Goal: Check status: Check status

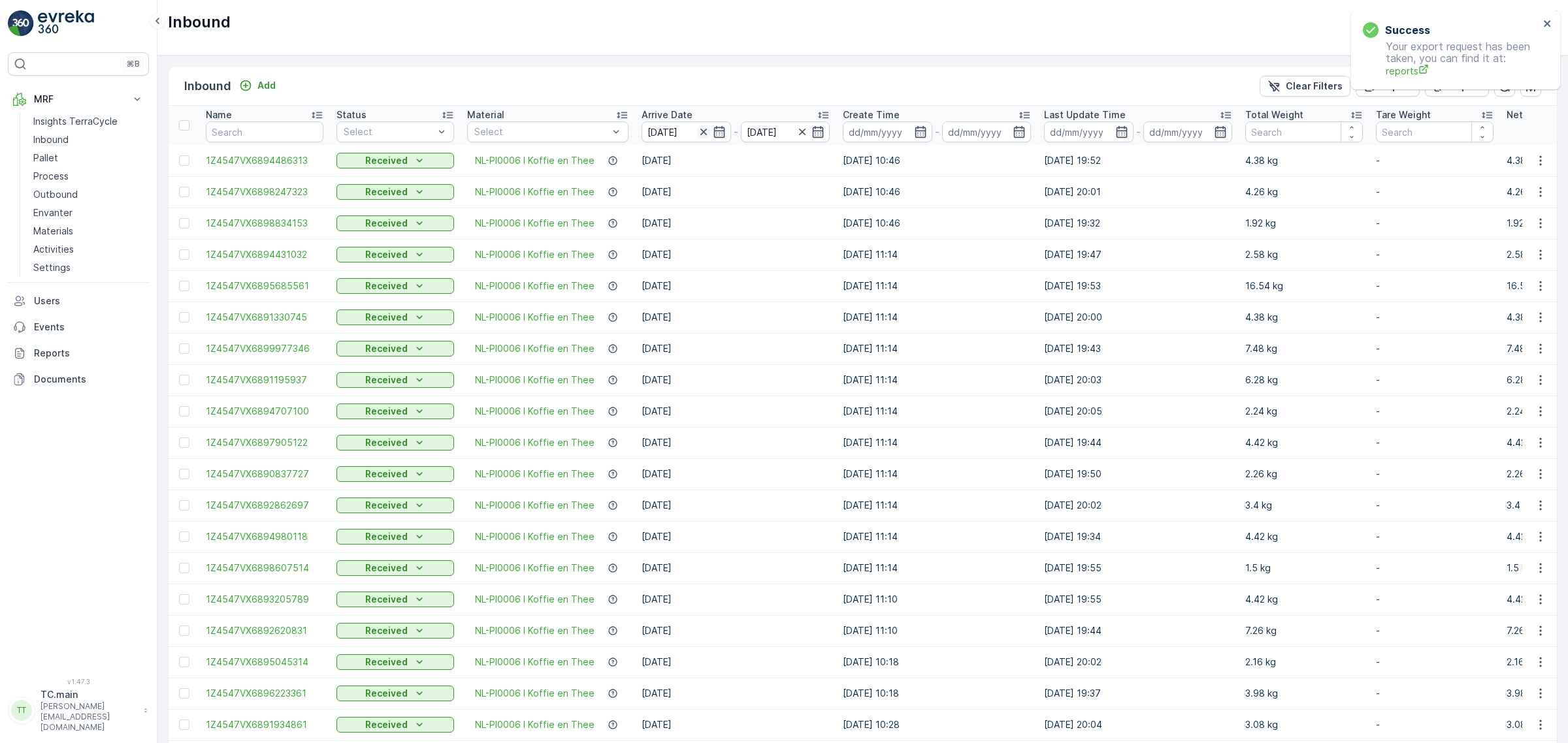
click at [701, 134] on icon "button" at bounding box center [703, 131] width 6 height 6
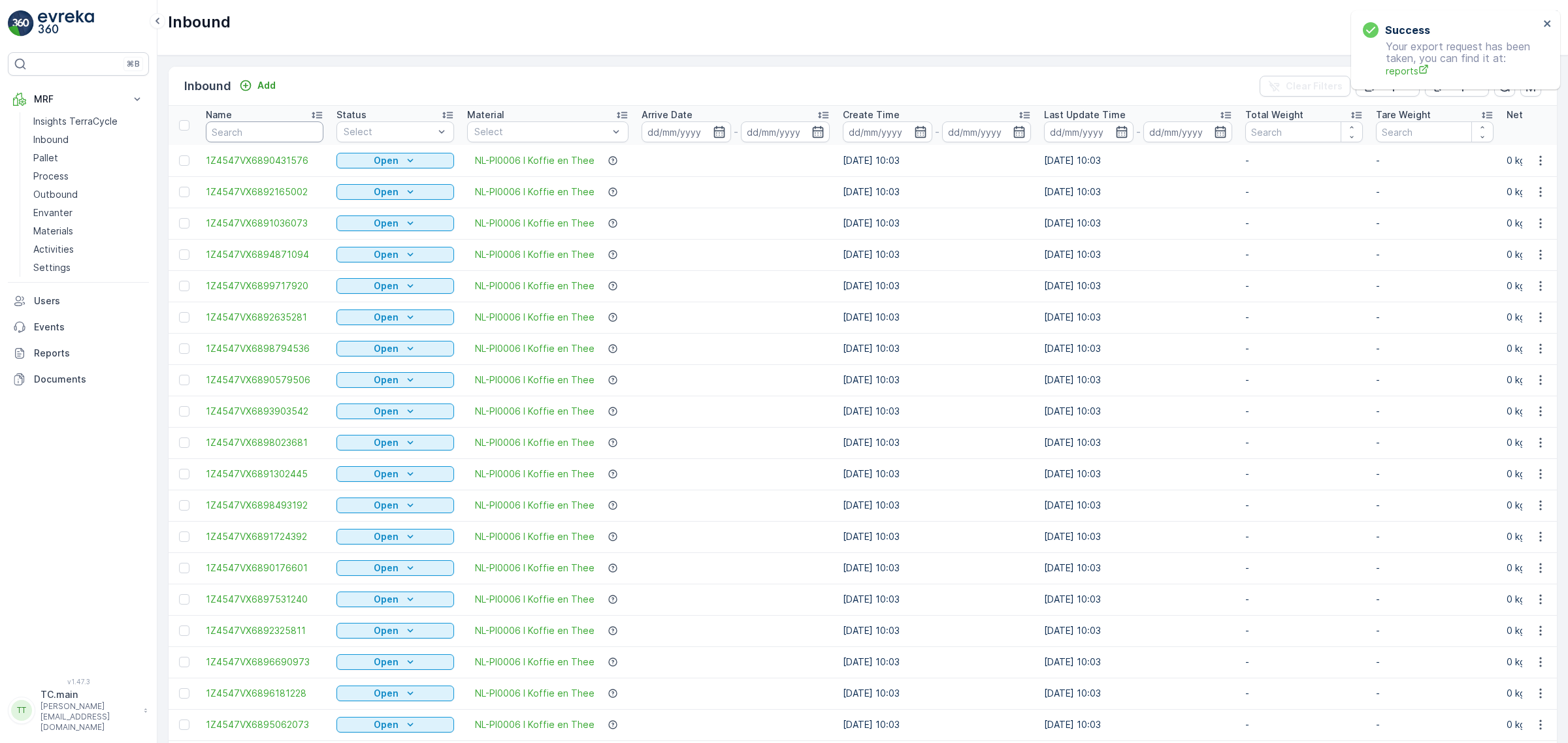
click at [280, 126] on input "text" at bounding box center [264, 131] width 118 height 21
paste input "1Z4547VX6899926543"
type input "1Z4547VX6899926543"
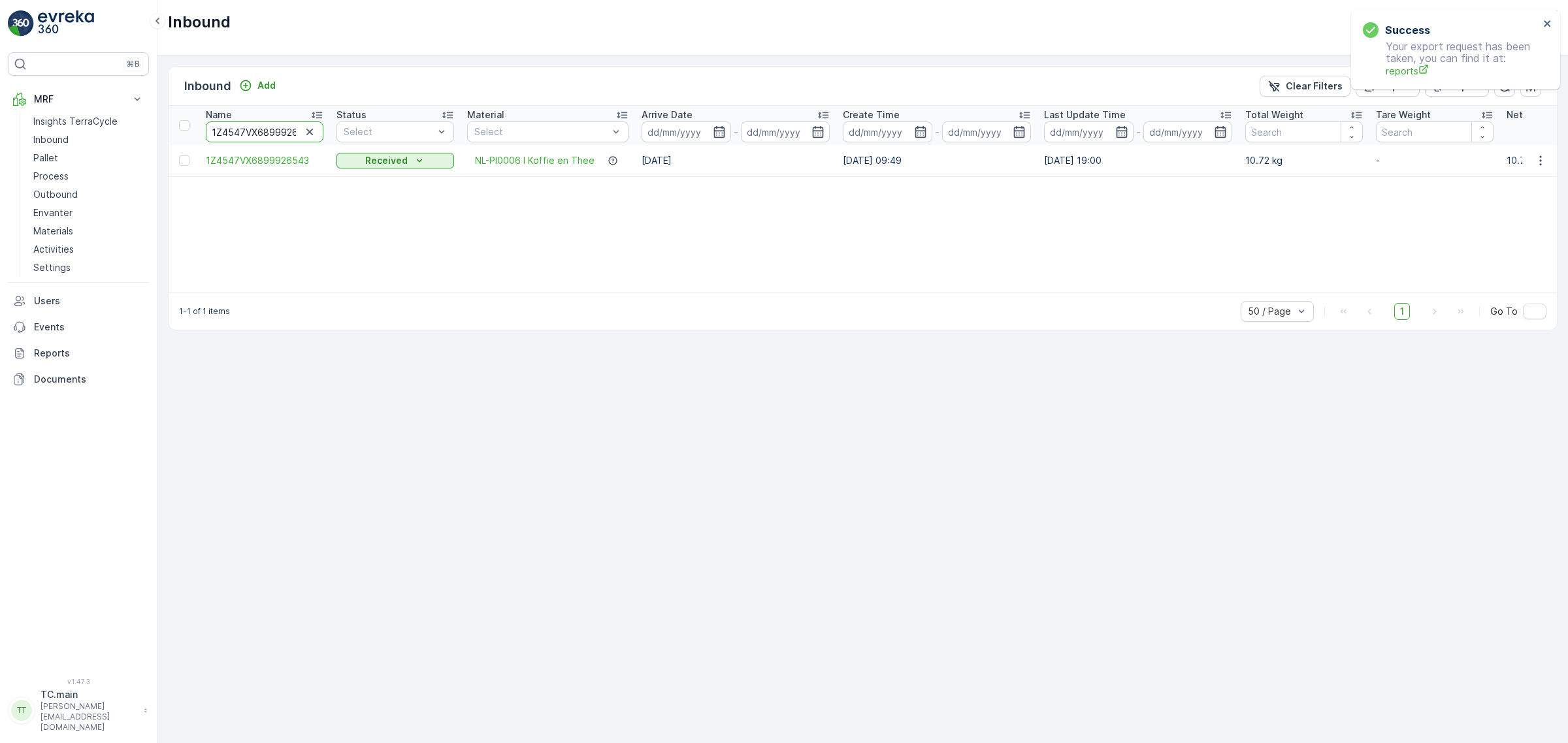
click at [256, 137] on input "1Z4547VX6899926543" at bounding box center [264, 131] width 118 height 21
paste input "448631"
type input "1Z4547VX6894486313"
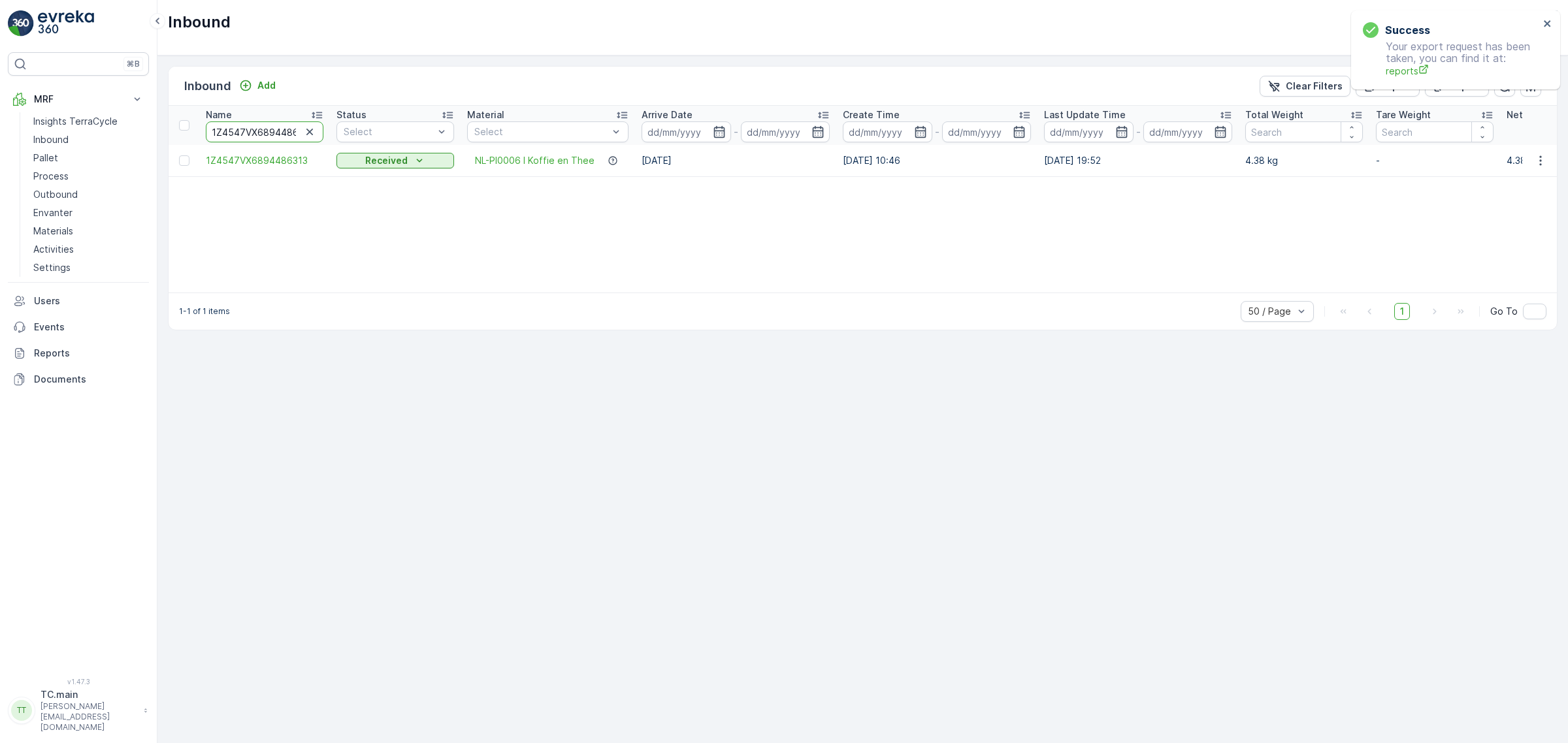
click at [271, 126] on input "1Z4547VX6894486313" at bounding box center [264, 131] width 118 height 21
paste input "2234580"
type input "1Z4547VX6892234580"
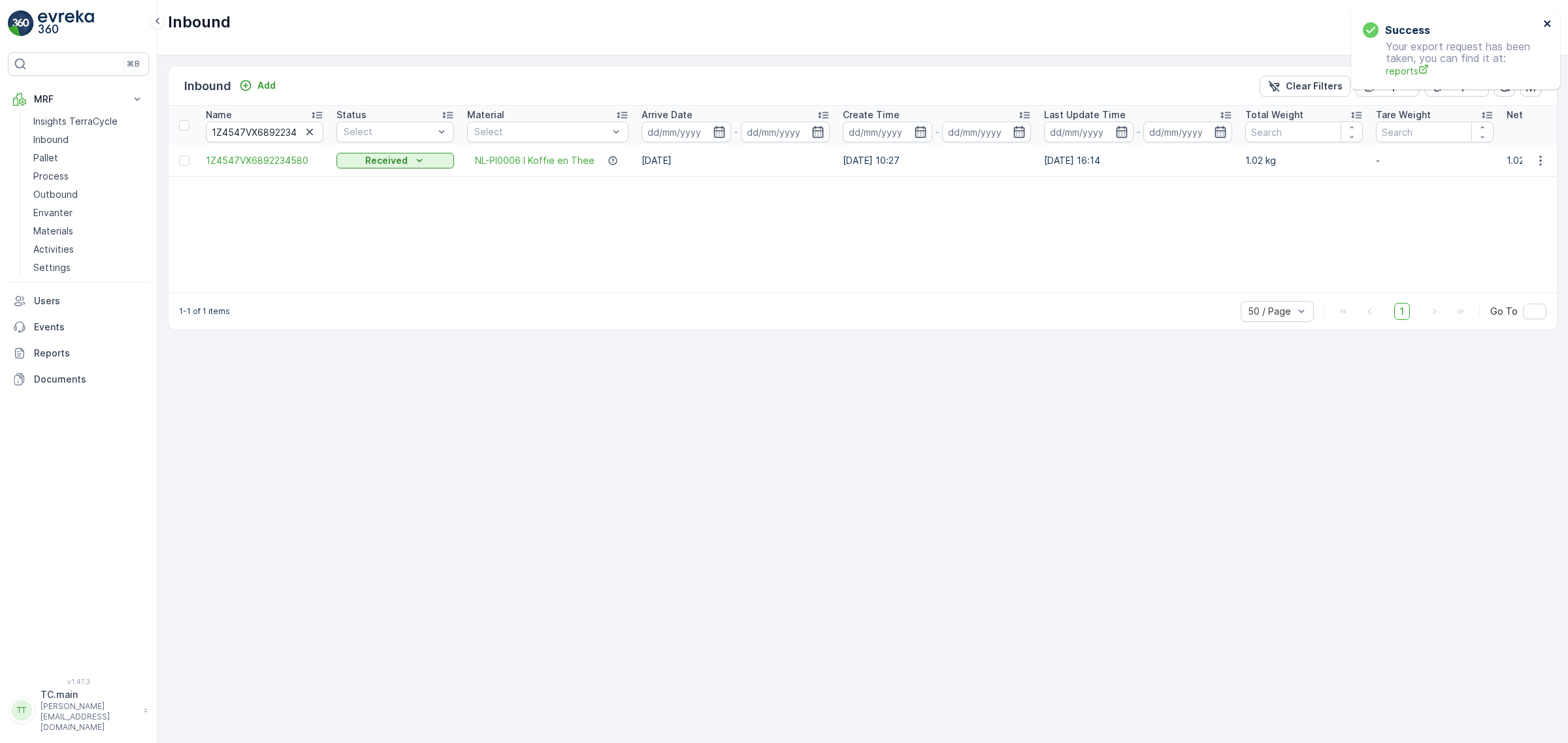
click at [1546, 21] on icon "close" at bounding box center [1547, 23] width 9 height 11
click at [1418, 14] on div "Success Your export request has been taken, you can find it at: reports" at bounding box center [1452, 13] width 209 height 5
click at [1425, 24] on p "TerraCycle-NL-MRF" at bounding box center [1458, 22] width 85 height 13
type input "fr"
click at [1521, 88] on div "TerraCycle- FR02 -MRF Europe/[GEOGRAPHIC_DATA] (+02:00)" at bounding box center [1479, 85] width 174 height 29
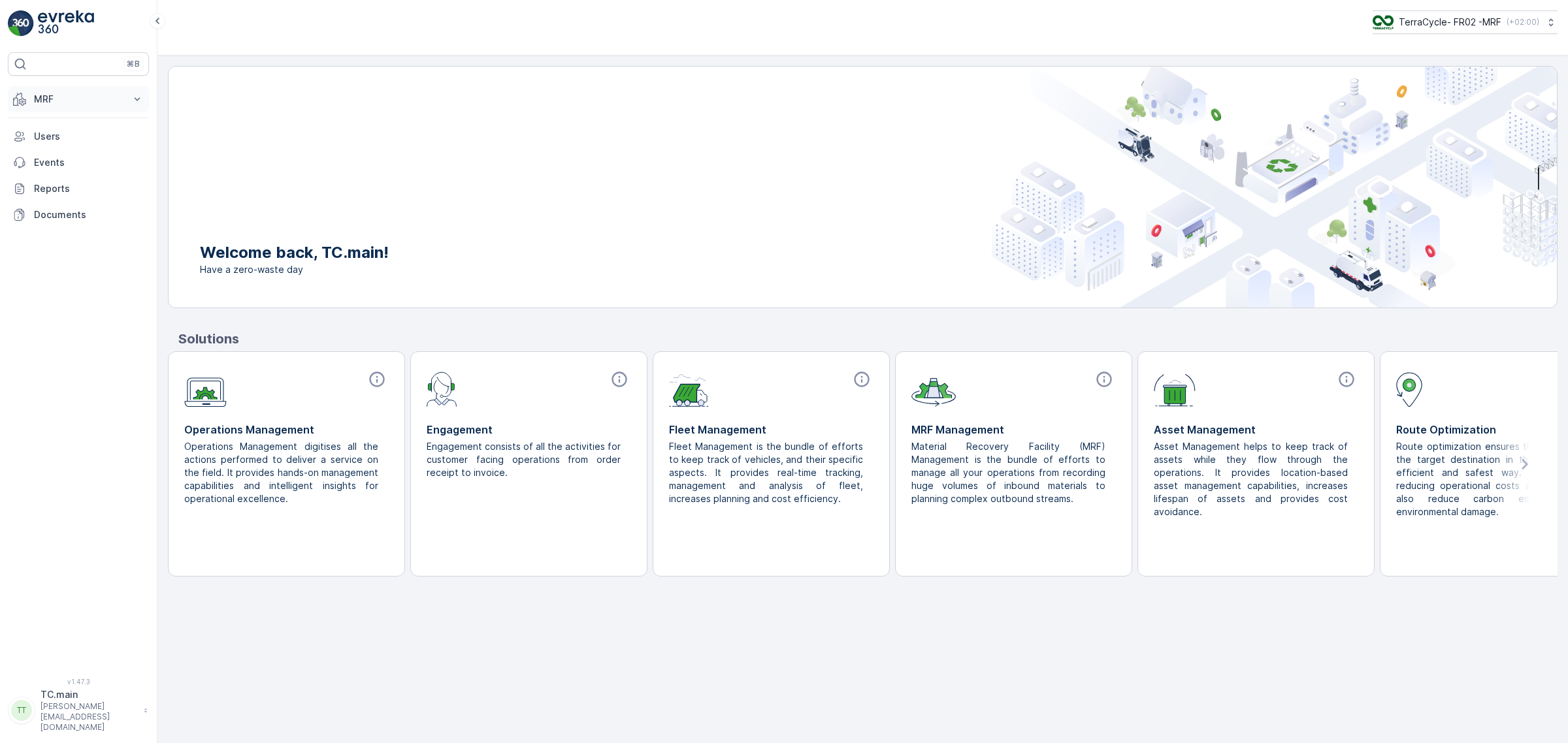
click at [50, 99] on p "MRF" at bounding box center [78, 99] width 89 height 13
click at [80, 144] on link "Reception" at bounding box center [88, 140] width 121 height 18
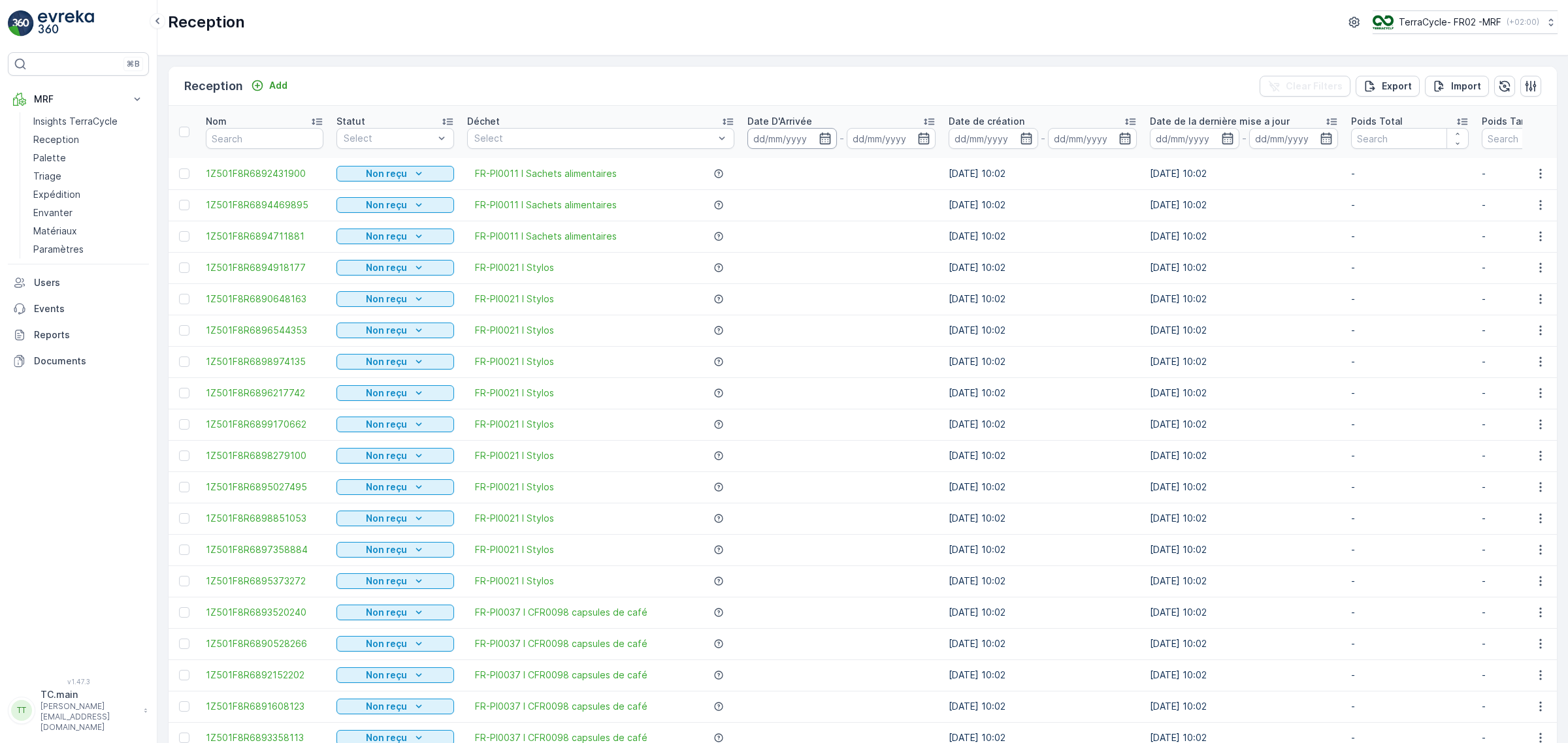
click at [789, 135] on input at bounding box center [793, 138] width 90 height 21
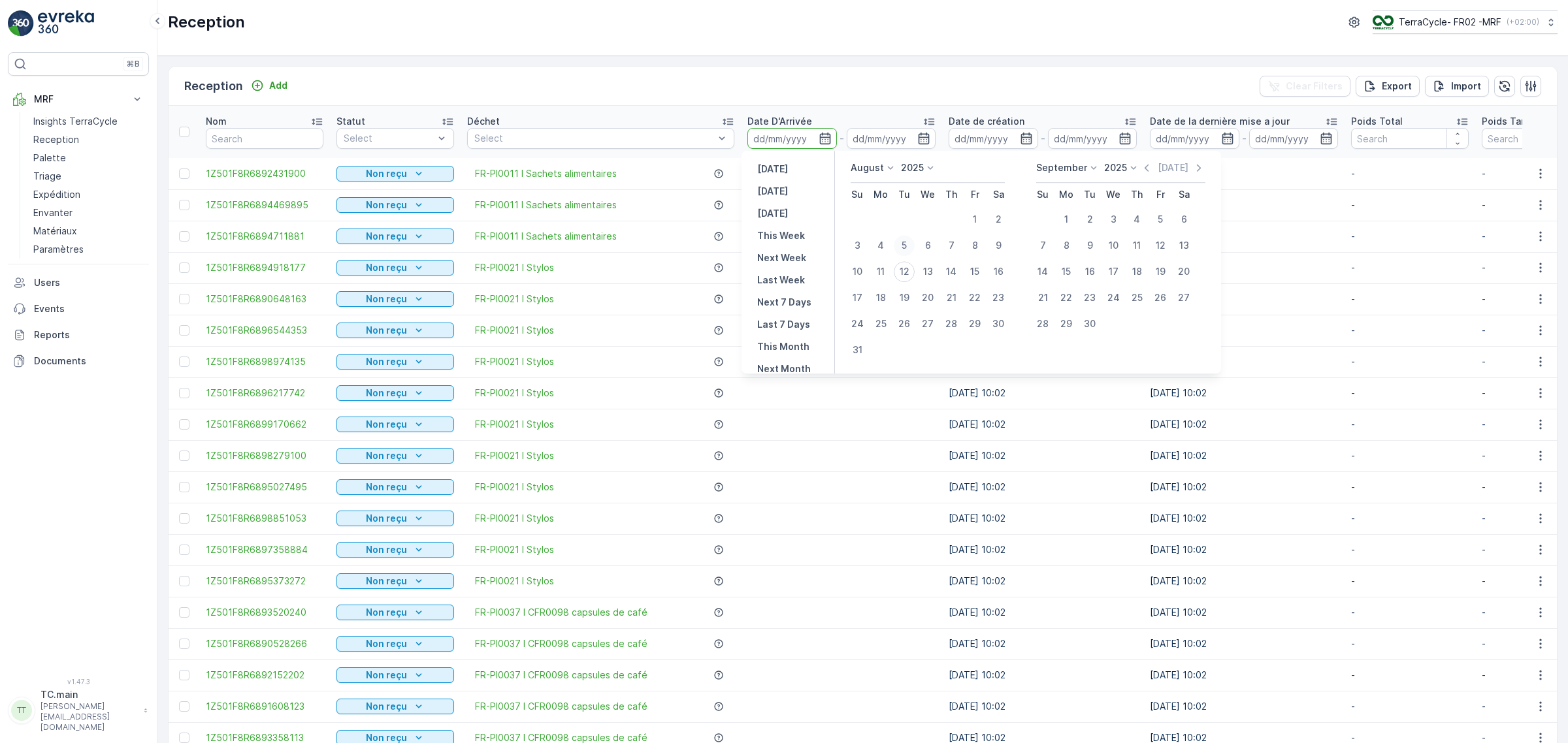
click at [909, 246] on div "5" at bounding box center [904, 245] width 21 height 21
type input "05.08.2025"
click at [880, 275] on div "11" at bounding box center [880, 271] width 21 height 21
type input "11.08.2025"
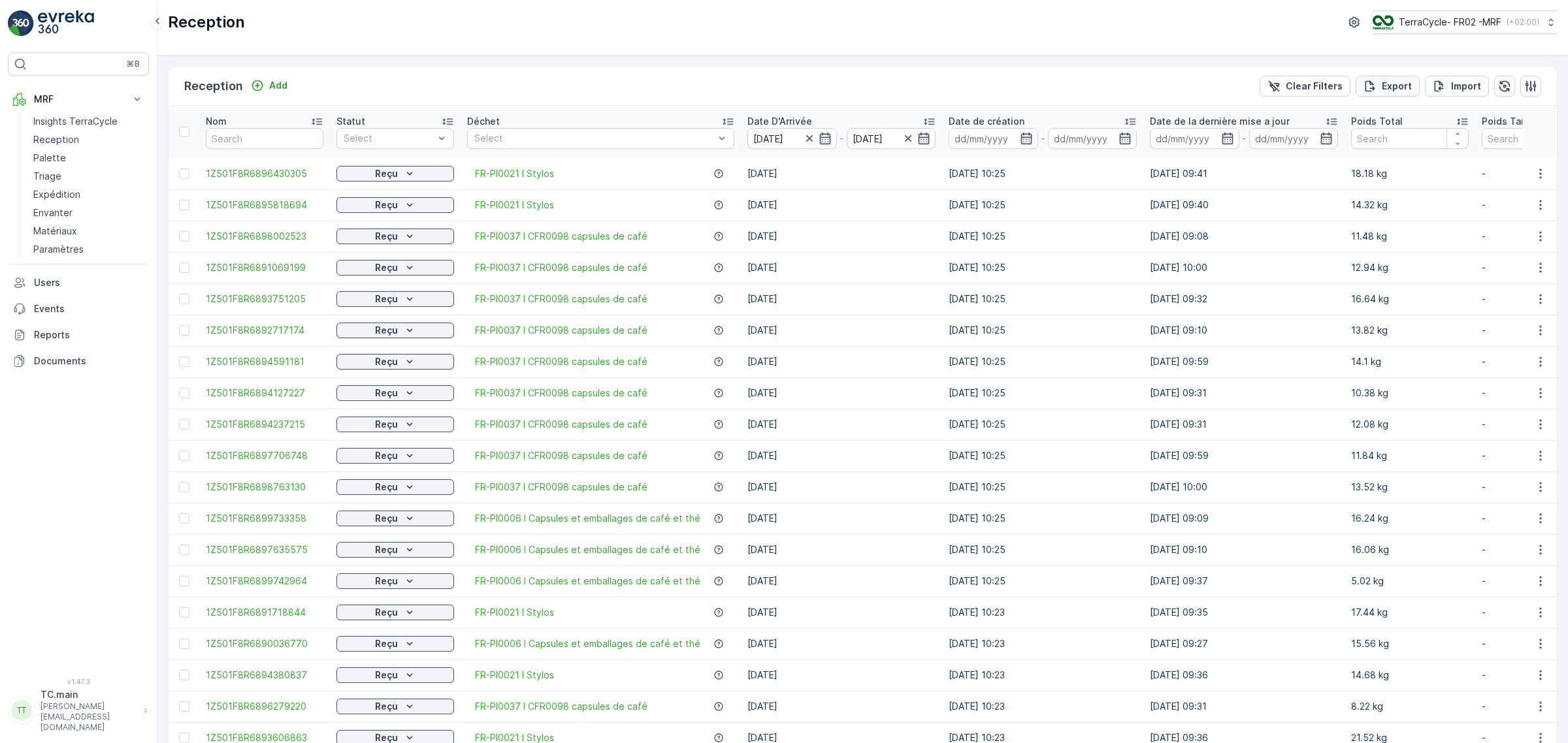
click at [1399, 85] on p "Export" at bounding box center [1397, 86] width 30 height 13
click at [1386, 85] on span "reports" at bounding box center [1462, 82] width 153 height 13
click at [283, 144] on input "text" at bounding box center [264, 138] width 118 height 21
paste input "INBOUND #243"
type input "INBOUND #243"
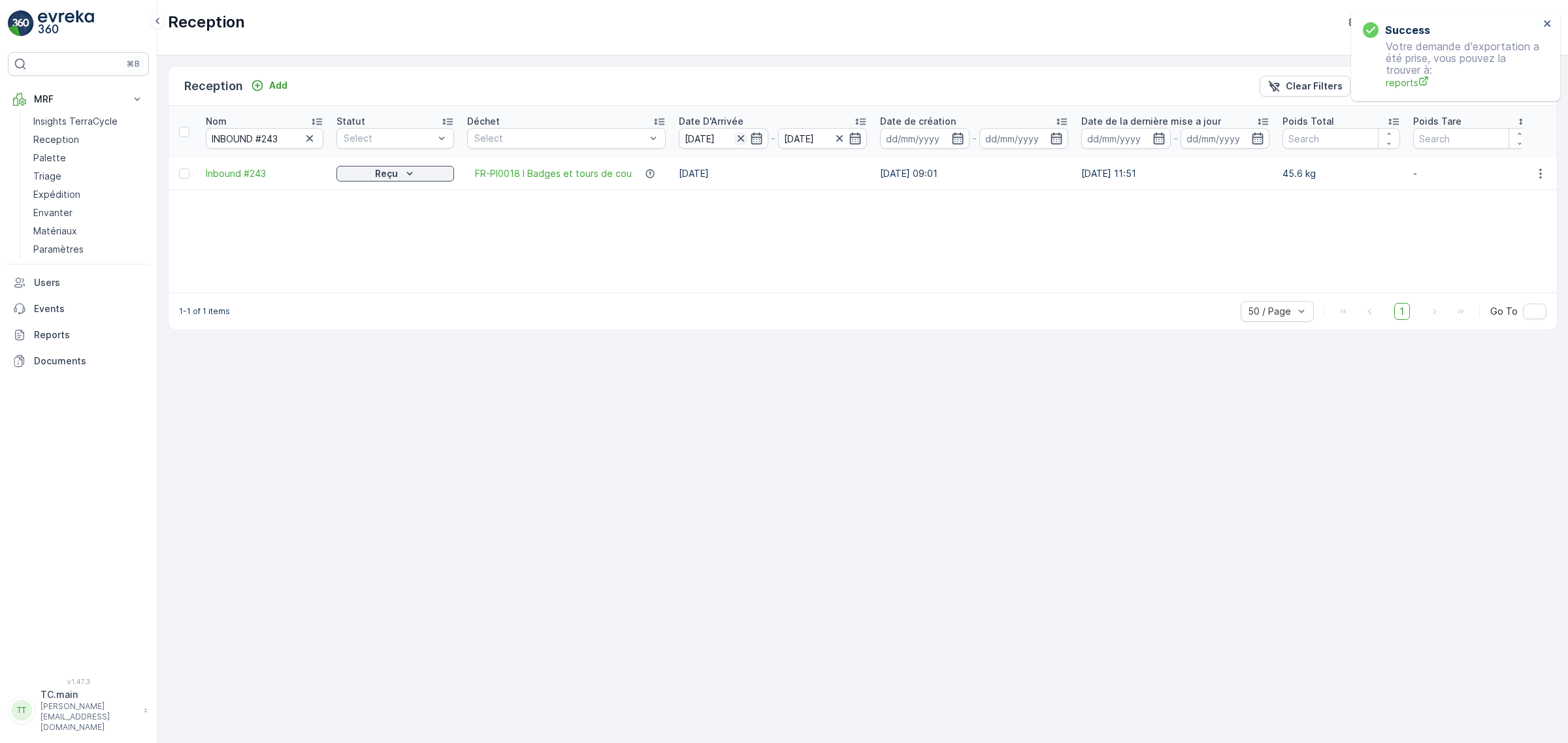
click at [736, 135] on icon "button" at bounding box center [740, 138] width 13 height 13
click at [265, 171] on span "Inbound #243" at bounding box center [264, 173] width 118 height 13
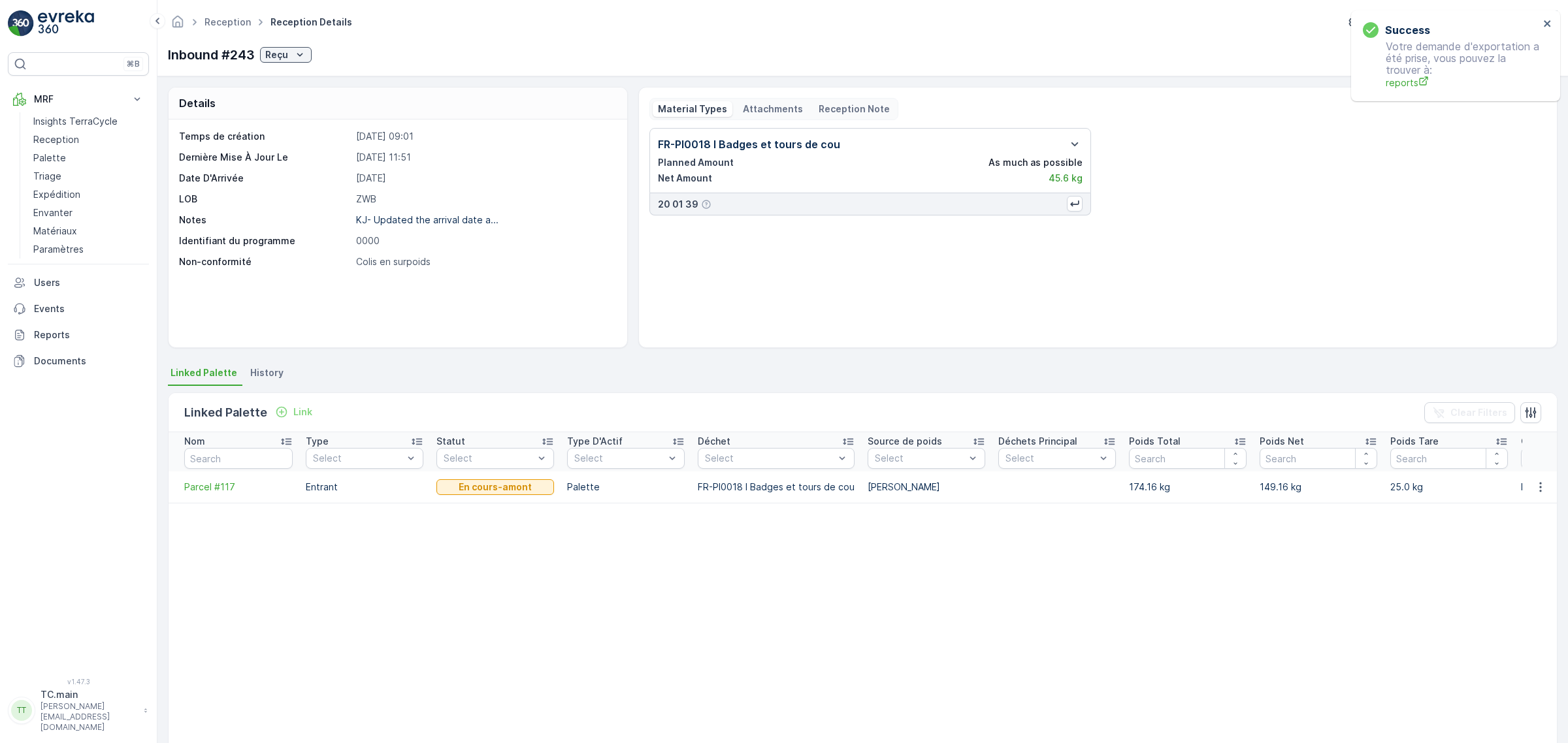
click at [278, 370] on span "History" at bounding box center [267, 372] width 33 height 13
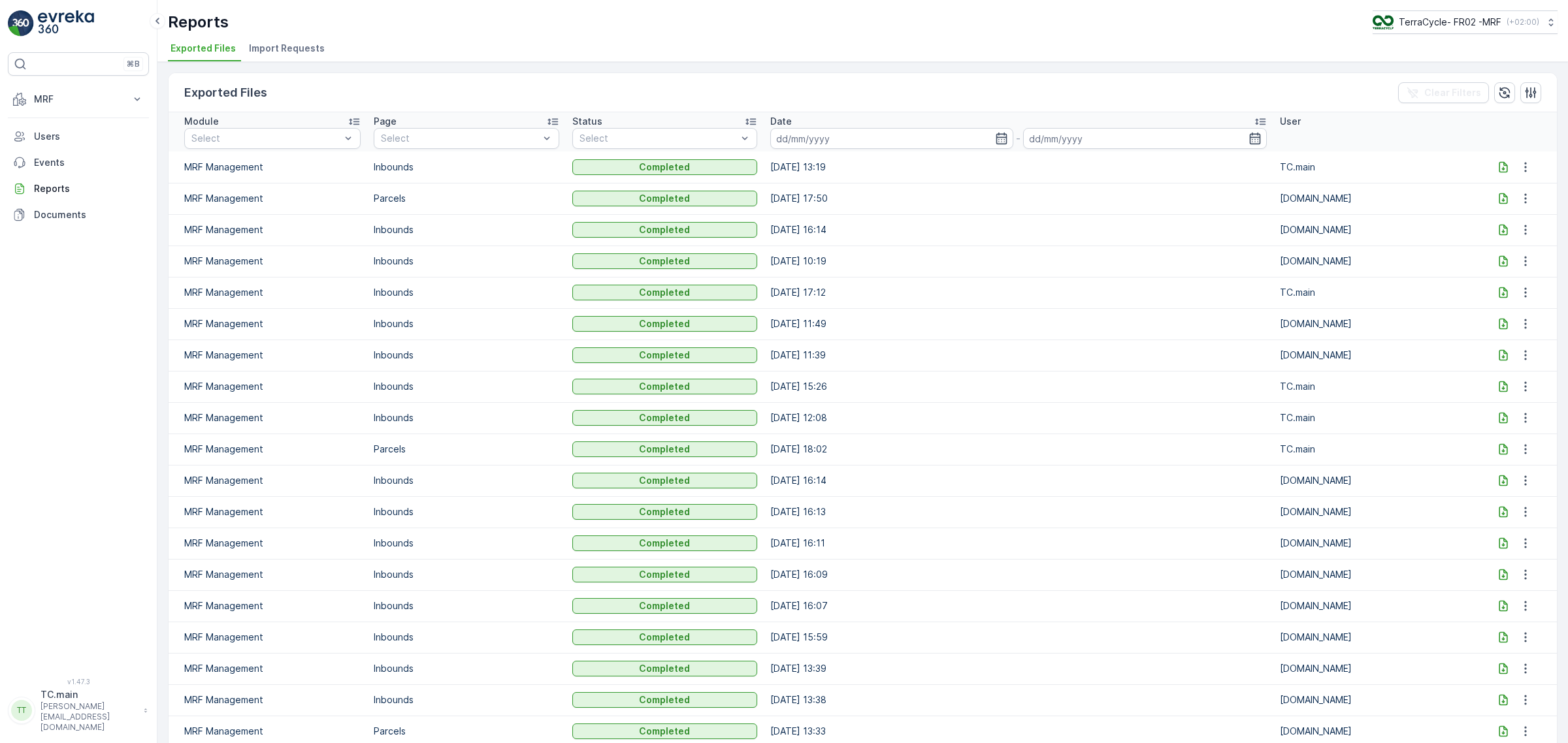
click at [1500, 170] on icon at bounding box center [1503, 167] width 13 height 13
